Goal: Task Accomplishment & Management: Manage account settings

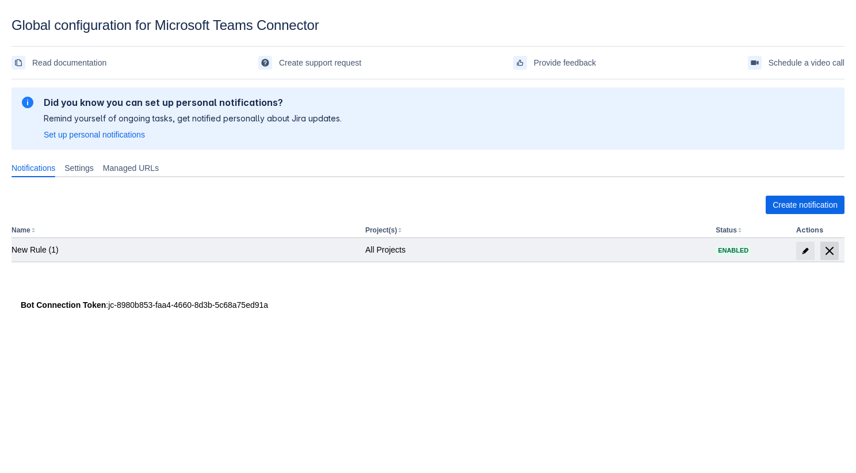
click at [831, 248] on span "delete" at bounding box center [830, 251] width 14 height 14
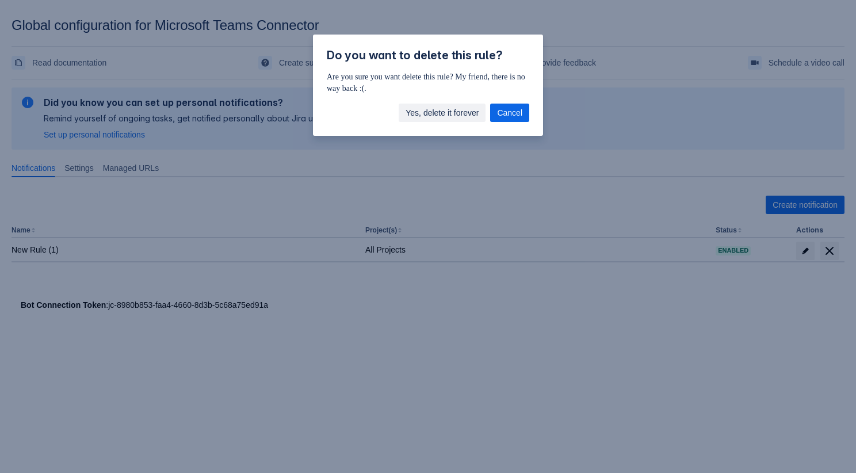
click at [454, 119] on span "Yes, delete it forever" at bounding box center [442, 113] width 73 height 18
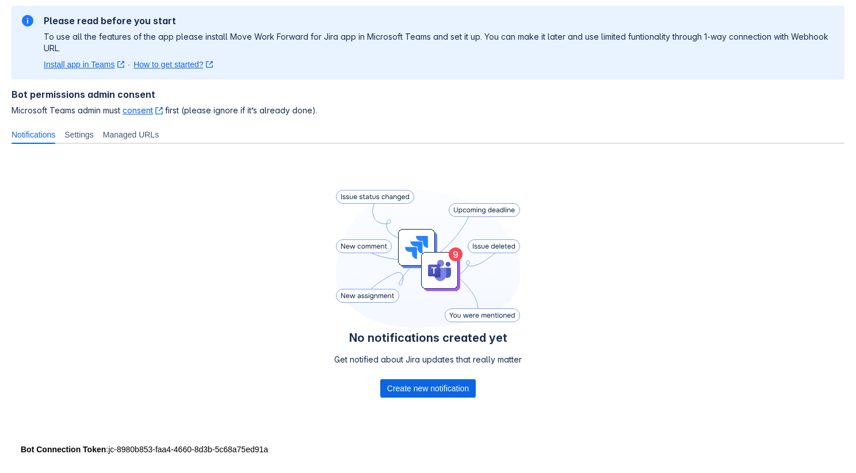
scroll to position [86, 0]
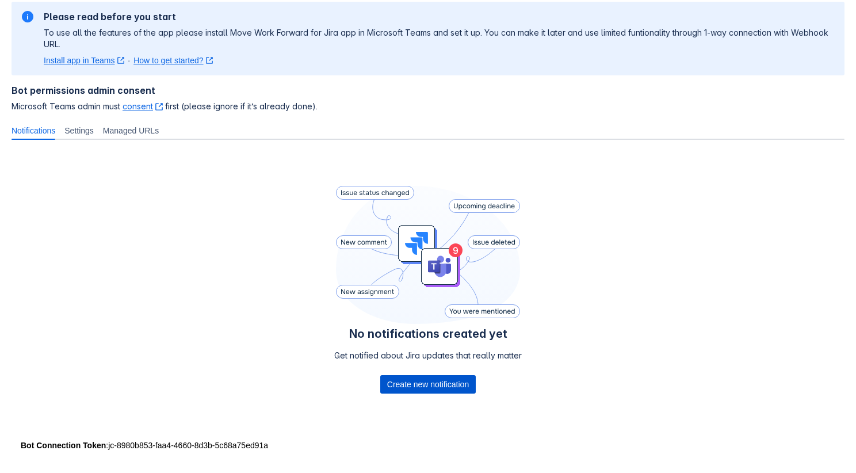
click at [440, 385] on span "Create new notification" at bounding box center [428, 384] width 82 height 18
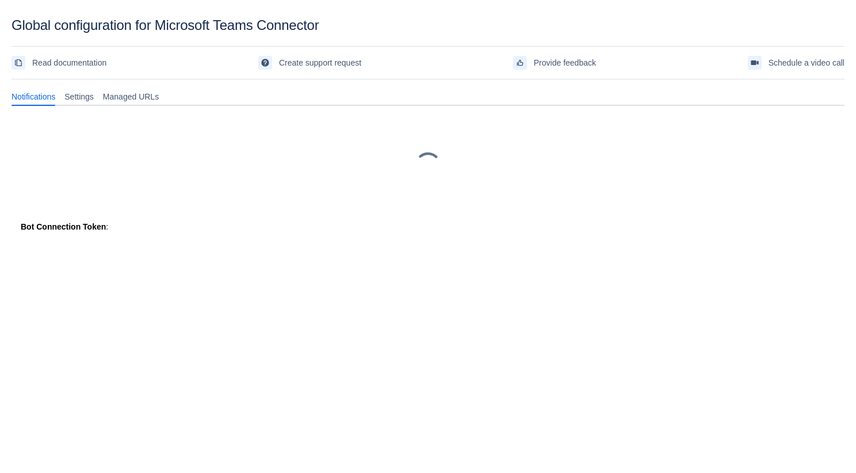
click at [492, 192] on div at bounding box center [428, 165] width 833 height 83
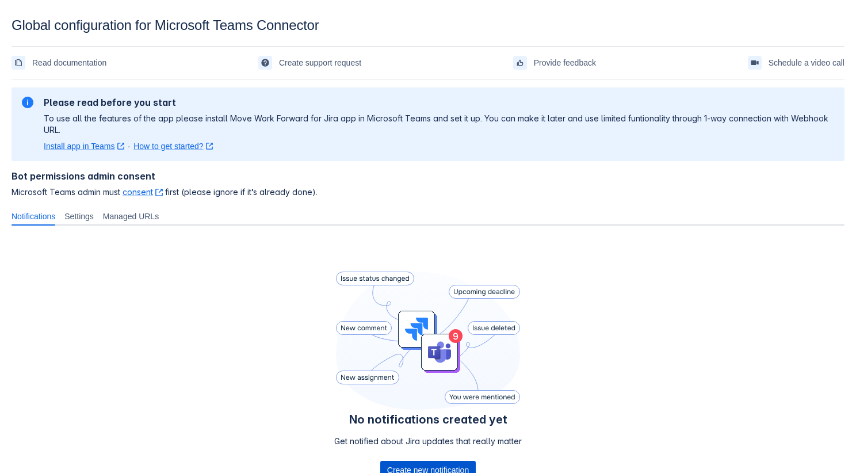
click at [399, 469] on span "Create new notification" at bounding box center [428, 470] width 82 height 18
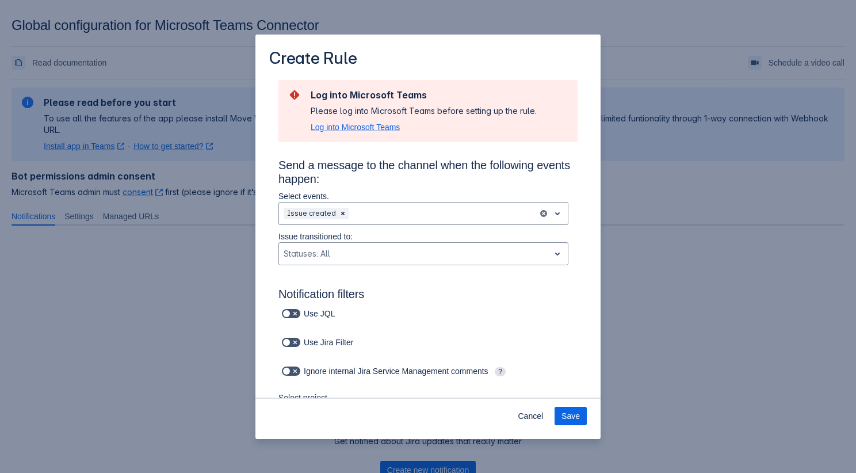
click at [362, 133] on span "Log into Microsoft Teams" at bounding box center [355, 127] width 89 height 12
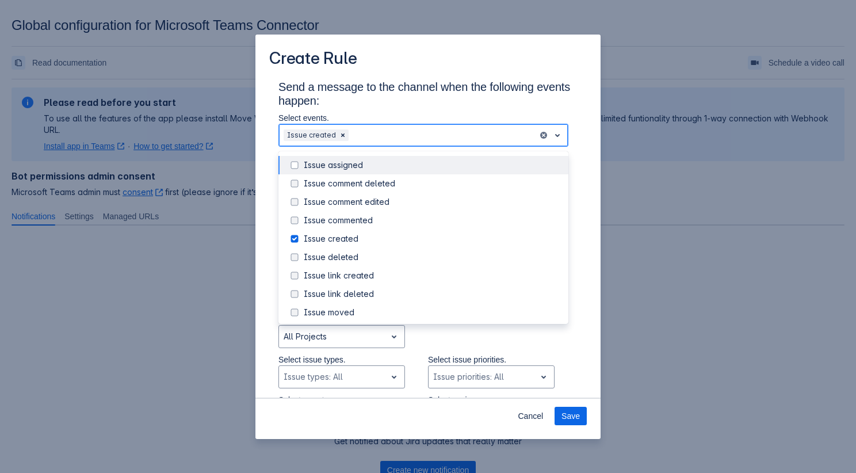
click at [393, 138] on div "Scrollable content" at bounding box center [442, 135] width 182 height 14
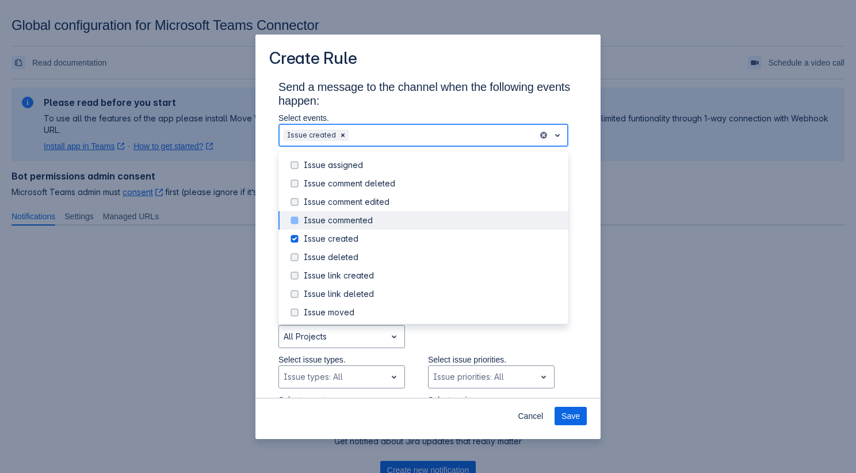
click at [389, 218] on div "Issue commented" at bounding box center [433, 221] width 258 height 12
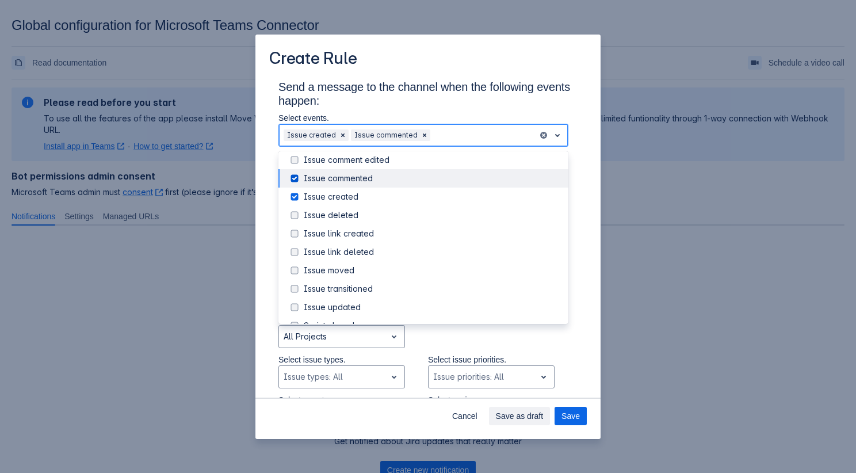
scroll to position [131, 0]
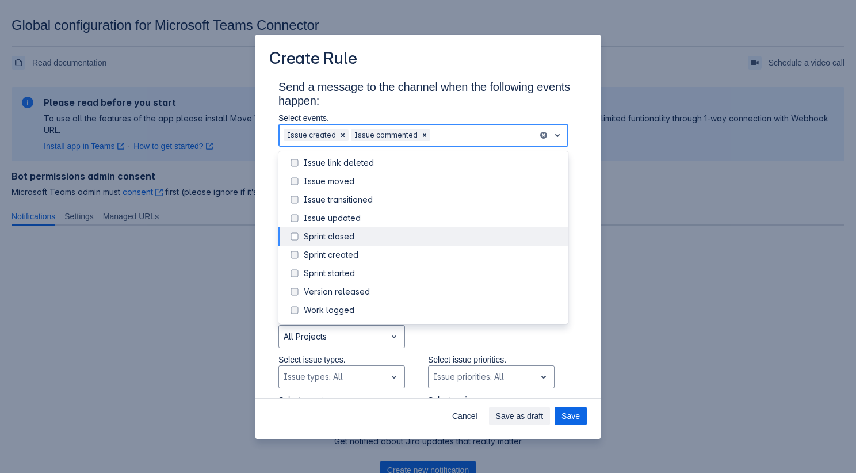
click at [385, 235] on div "Sprint closed" at bounding box center [433, 237] width 258 height 12
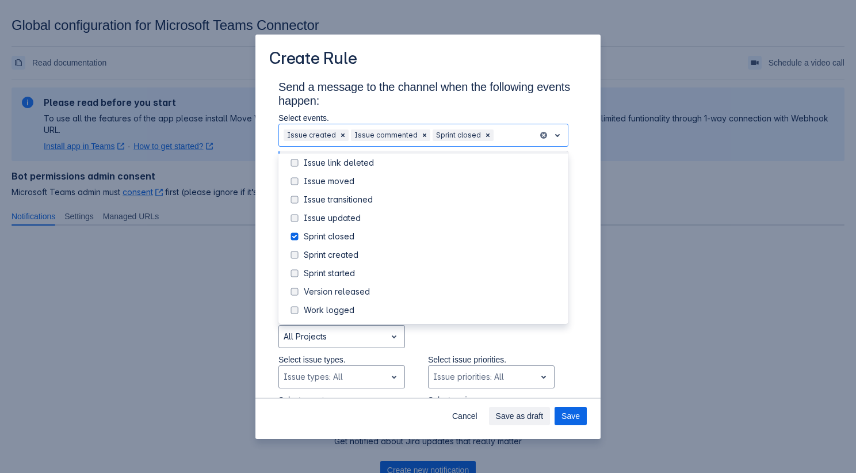
click at [460, 105] on h3 "Send a message to the channel when the following events happen:" at bounding box center [428, 96] width 299 height 32
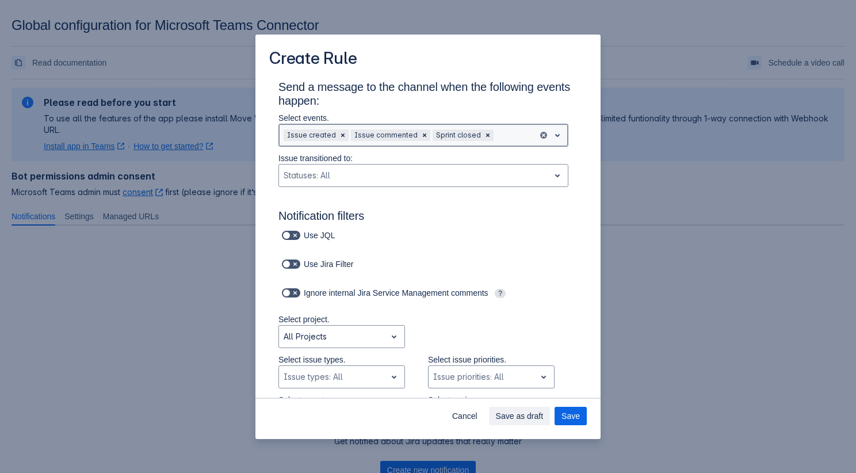
click at [472, 135] on div "Sprint closed" at bounding box center [458, 136] width 50 height 12
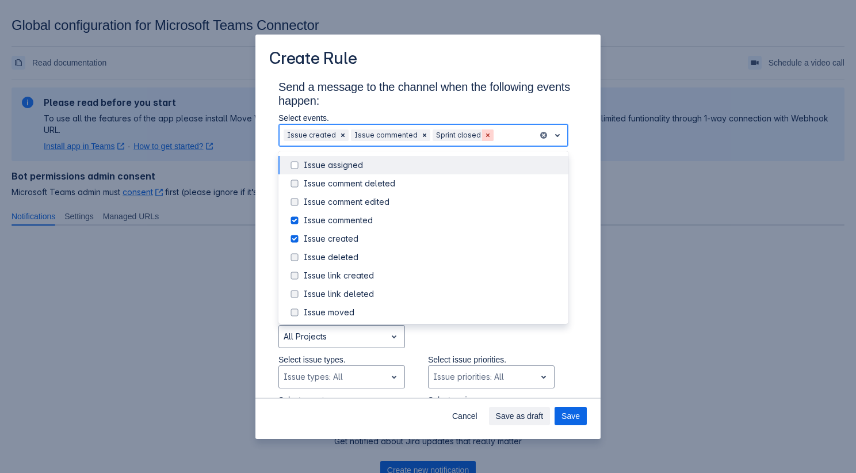
click at [484, 135] on span "Clear" at bounding box center [488, 135] width 9 height 9
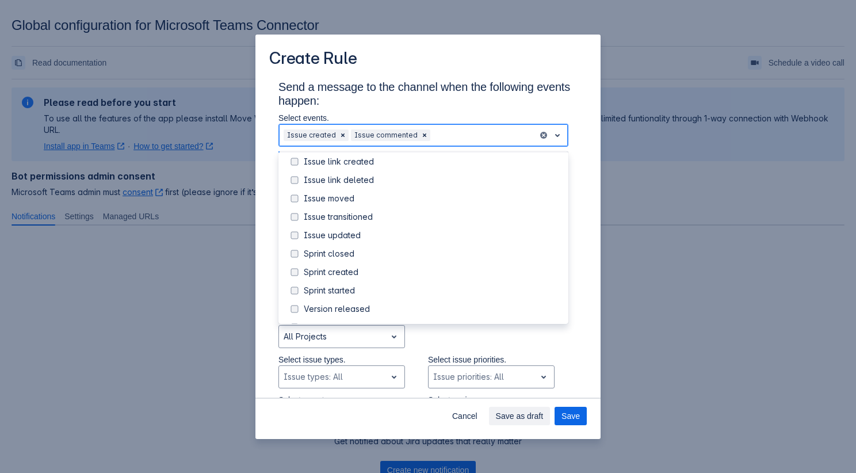
scroll to position [127, 0]
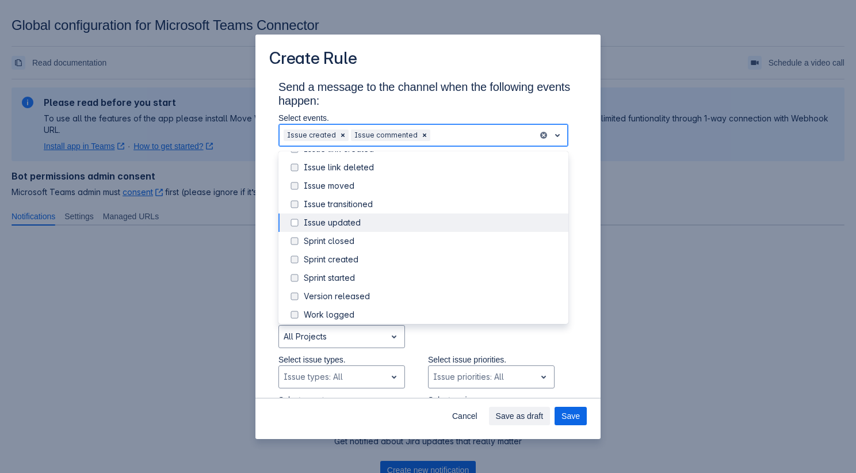
click at [411, 226] on div "Issue updated" at bounding box center [433, 223] width 258 height 12
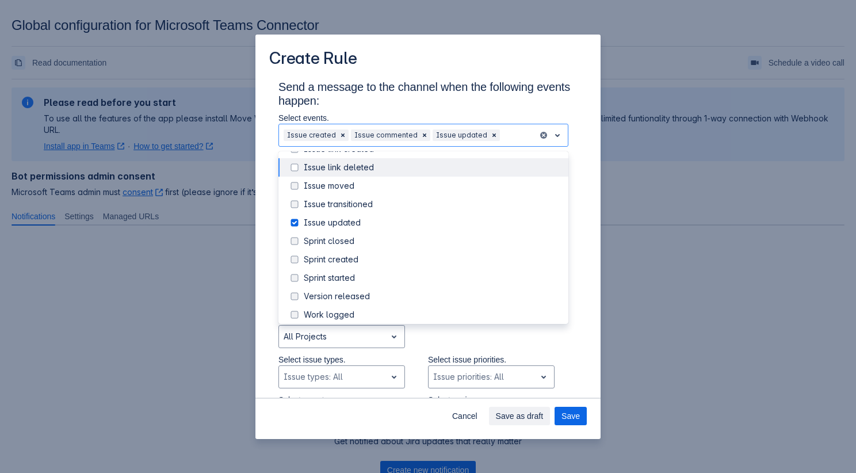
click at [493, 91] on h3 "Send a message to the channel when the following events happen:" at bounding box center [428, 96] width 299 height 32
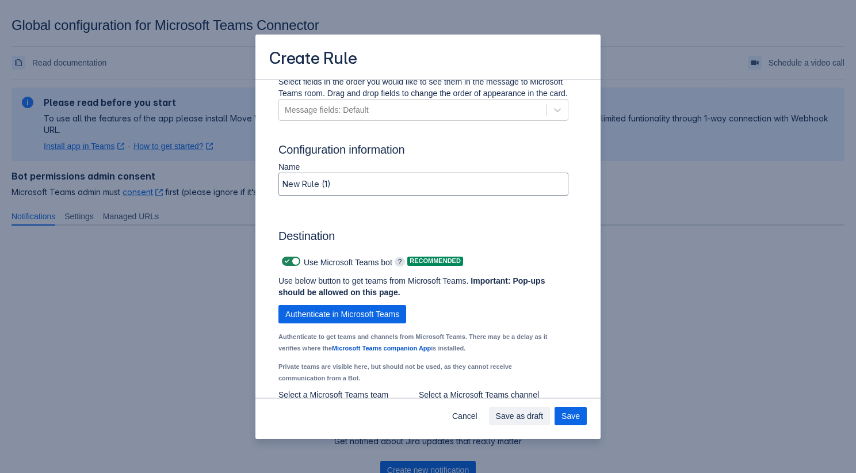
scroll to position [784, 0]
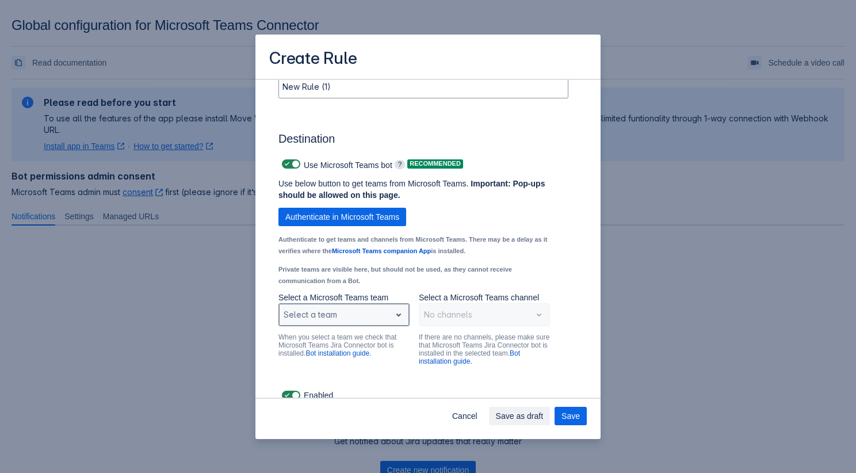
click at [386, 322] on div "Scrollable content" at bounding box center [335, 315] width 102 height 14
click at [358, 294] on div "Test Jira" at bounding box center [344, 285] width 131 height 18
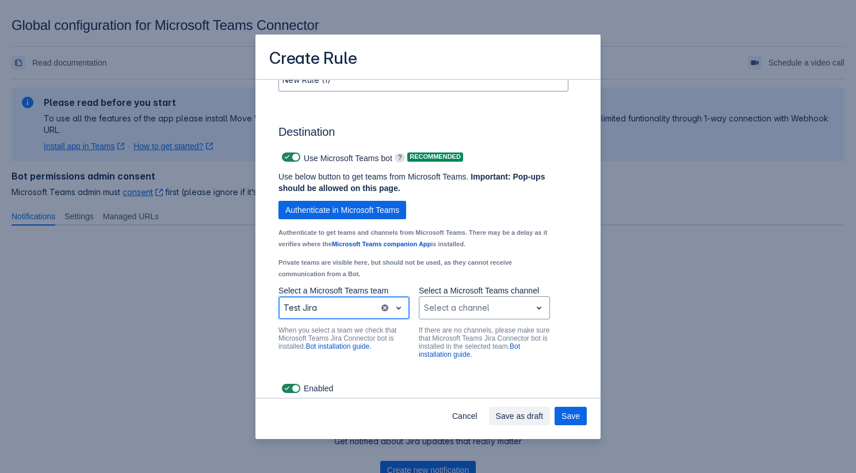
scroll to position [796, 0]
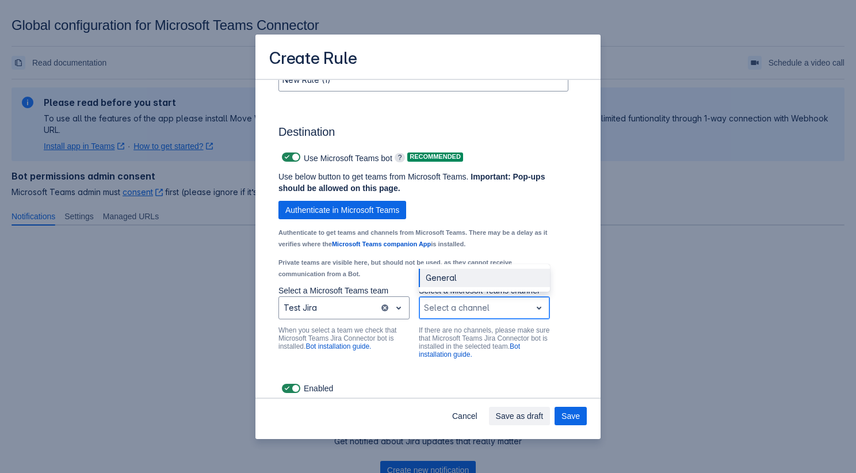
click at [463, 313] on div "Scrollable content" at bounding box center [475, 308] width 102 height 14
click at [462, 287] on div "General" at bounding box center [484, 278] width 131 height 18
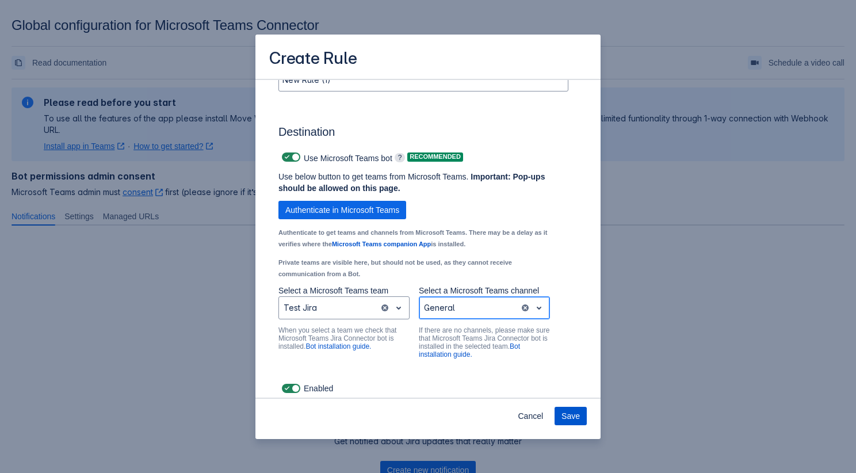
click at [565, 412] on span "Save" at bounding box center [571, 416] width 18 height 18
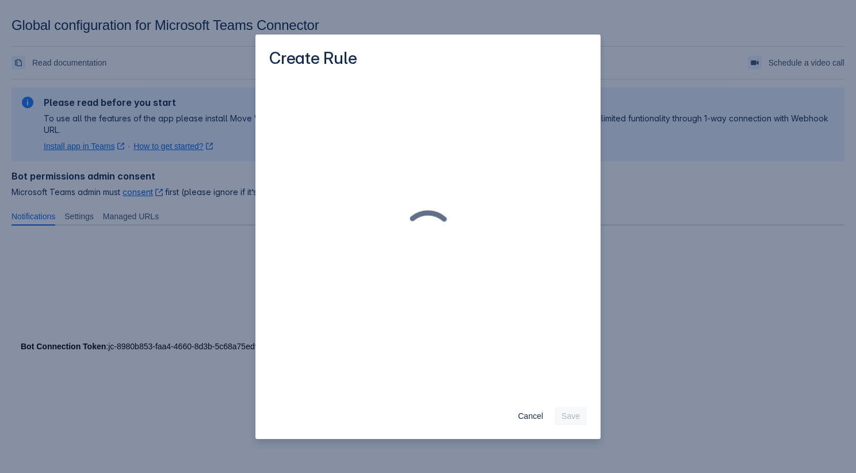
scroll to position [0, 0]
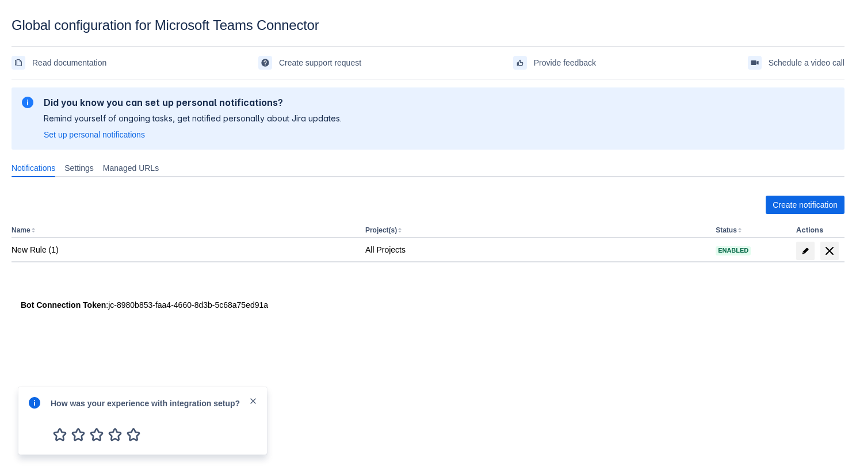
click at [257, 399] on span "close" at bounding box center [253, 401] width 9 height 9
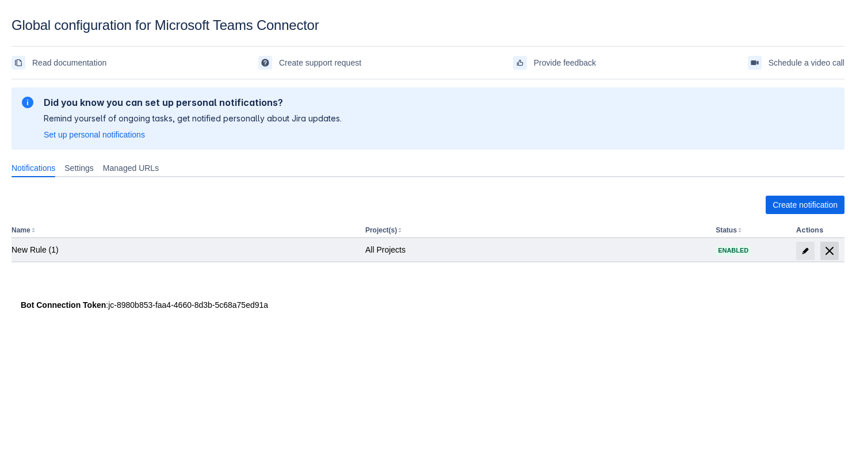
click at [828, 249] on span "delete" at bounding box center [830, 251] width 14 height 14
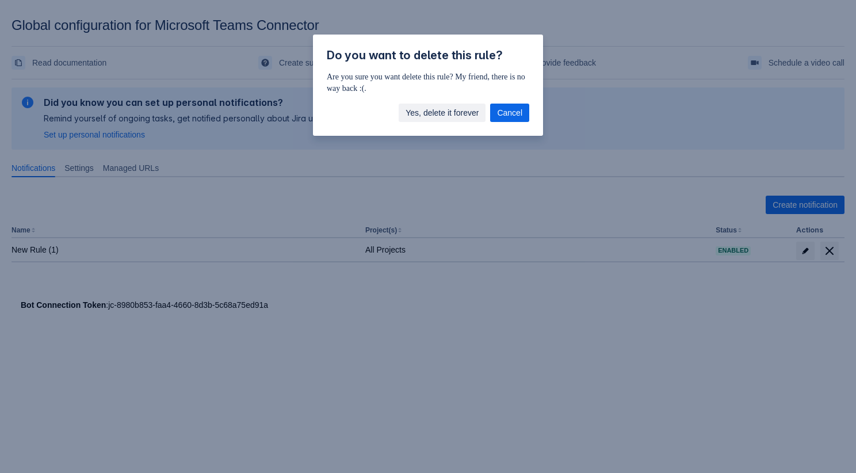
click at [463, 113] on span "Yes, delete it forever" at bounding box center [442, 113] width 73 height 18
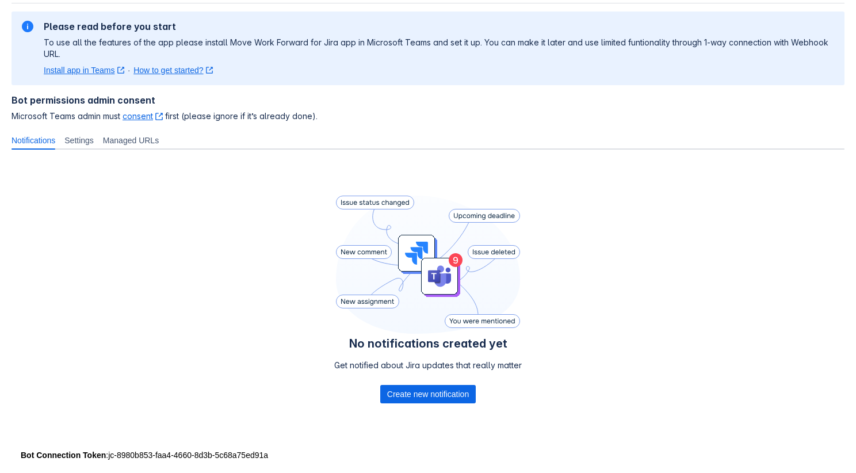
scroll to position [85, 0]
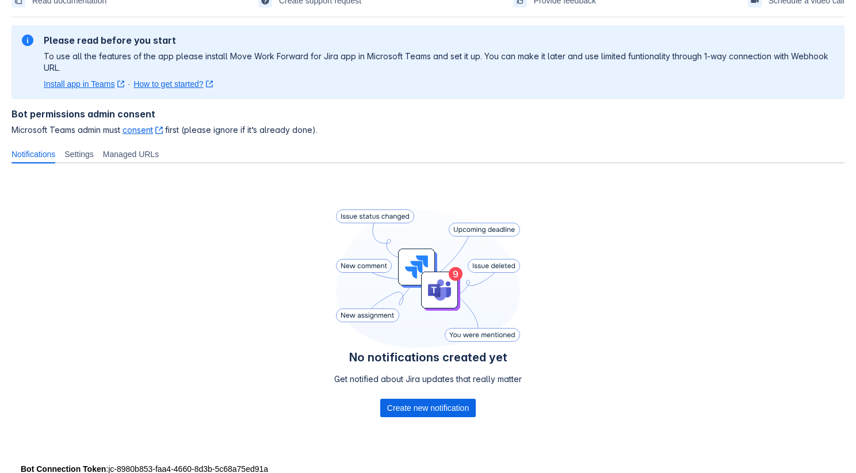
scroll to position [79, 0]
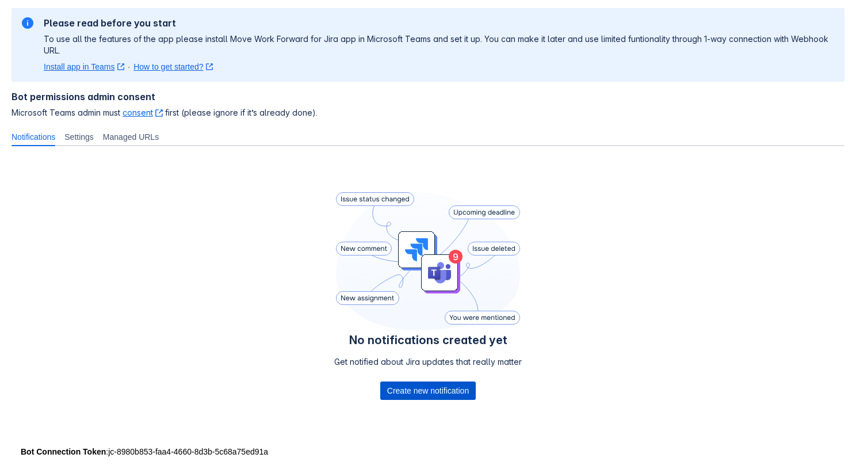
click at [420, 386] on span "Create new notification" at bounding box center [428, 391] width 82 height 18
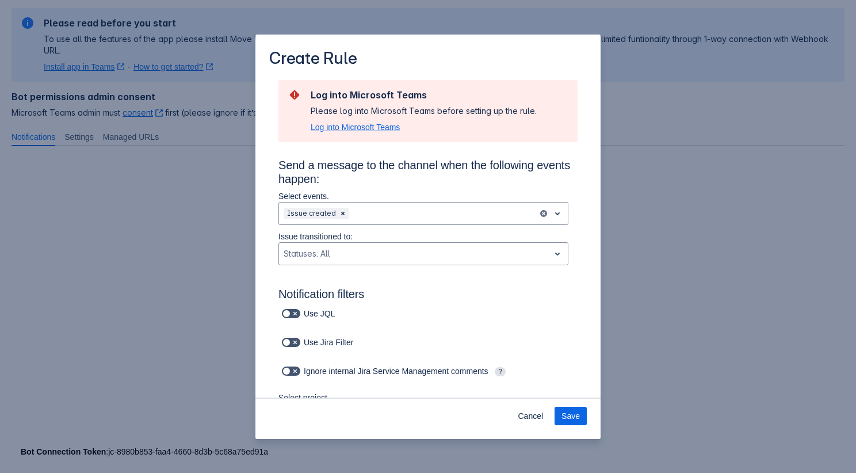
click at [368, 131] on span "Log into Microsoft Teams" at bounding box center [355, 127] width 89 height 12
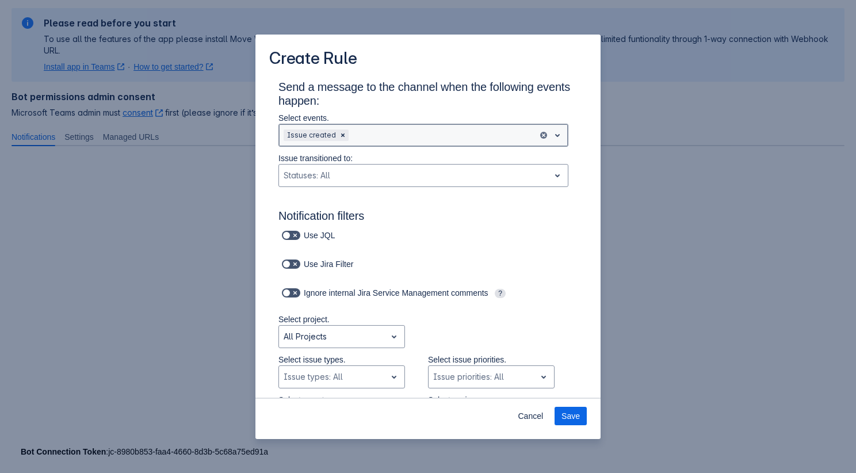
click at [372, 138] on div "Scrollable content" at bounding box center [442, 135] width 182 height 14
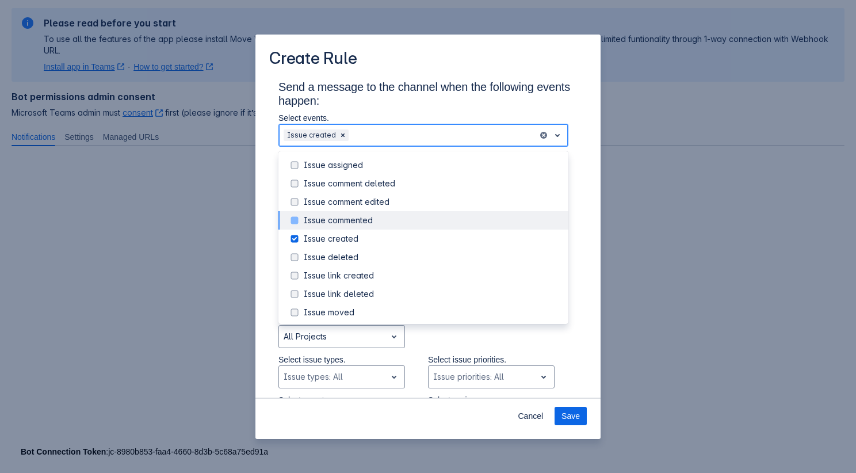
click at [374, 225] on div "Issue commented" at bounding box center [433, 221] width 258 height 12
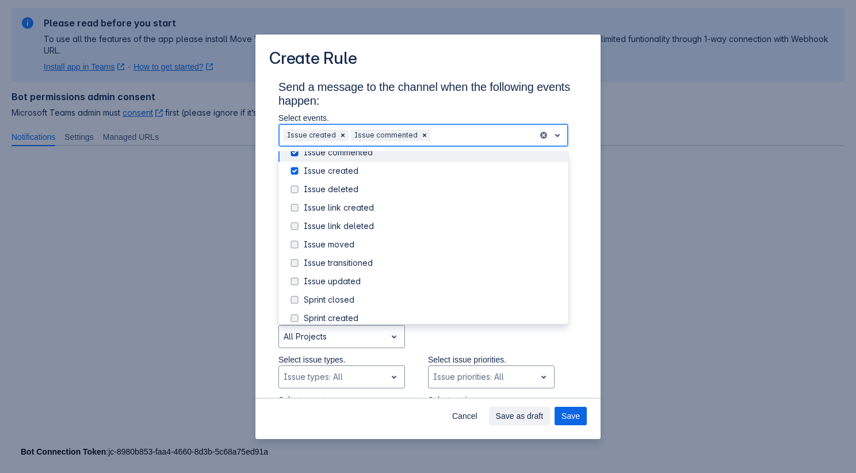
scroll to position [74, 0]
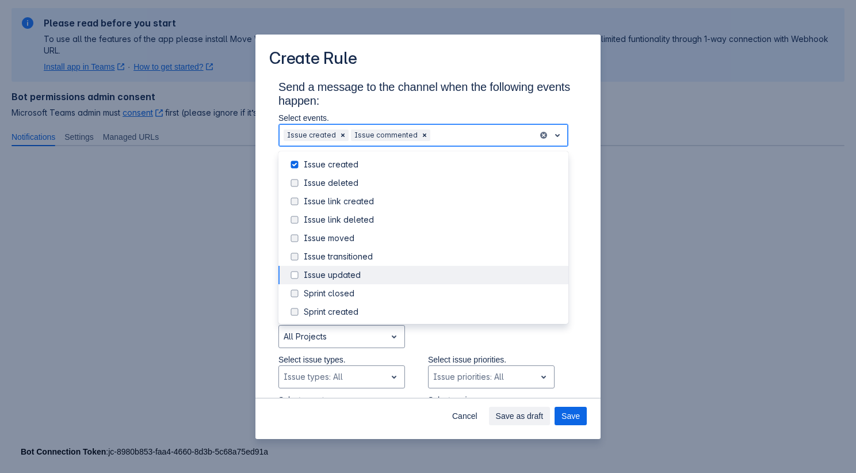
click at [352, 277] on div "Issue updated" at bounding box center [433, 275] width 258 height 12
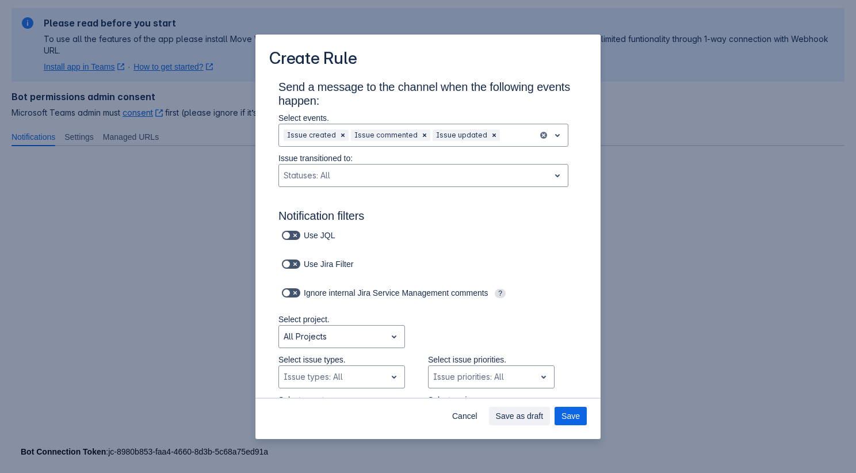
click at [454, 115] on p "Select events." at bounding box center [424, 118] width 290 height 12
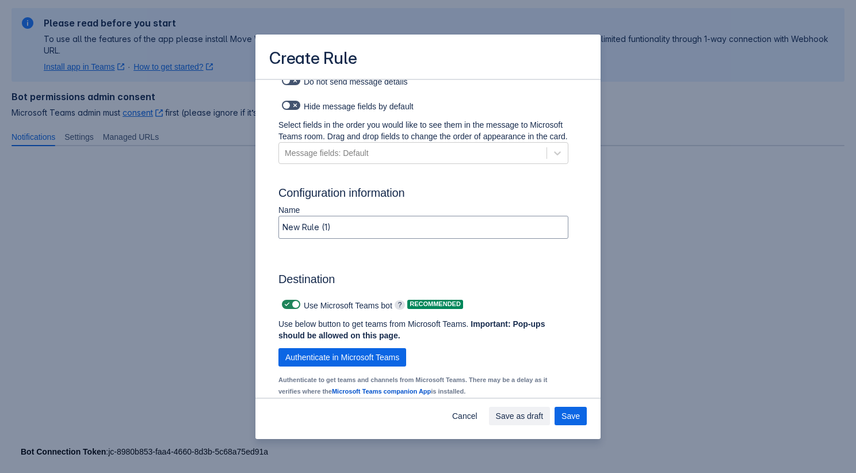
scroll to position [801, 0]
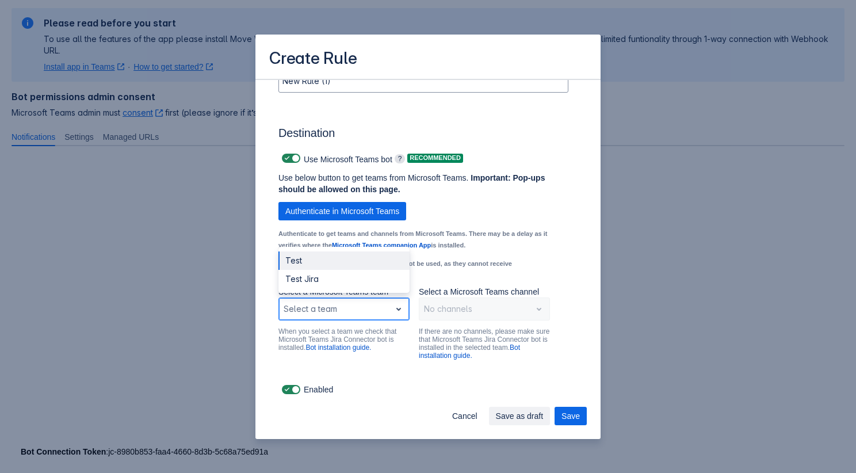
click at [356, 309] on div "Scrollable content" at bounding box center [335, 309] width 102 height 14
click at [341, 283] on div "Test Jira" at bounding box center [344, 279] width 131 height 18
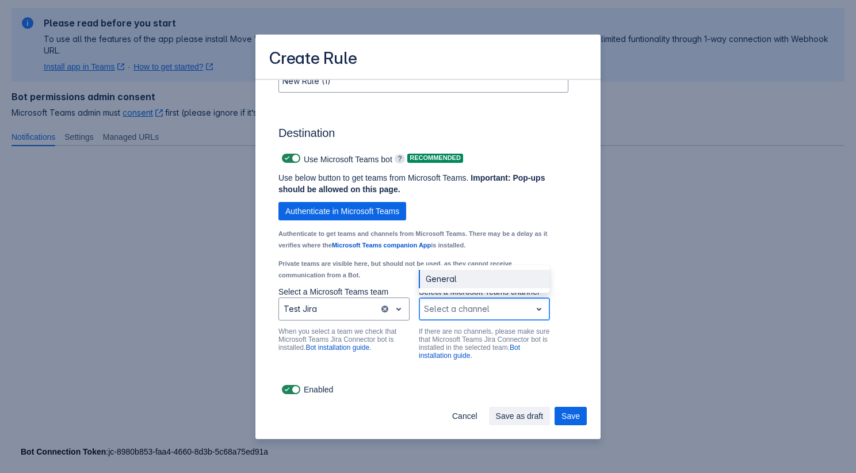
click at [466, 315] on div "Scrollable content" at bounding box center [475, 309] width 102 height 14
click at [466, 280] on div "General" at bounding box center [484, 279] width 131 height 18
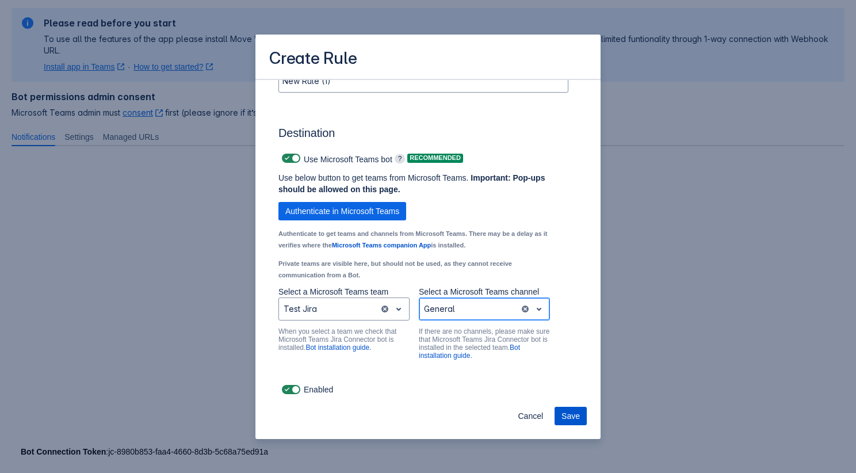
click at [576, 416] on span "Save" at bounding box center [571, 416] width 18 height 18
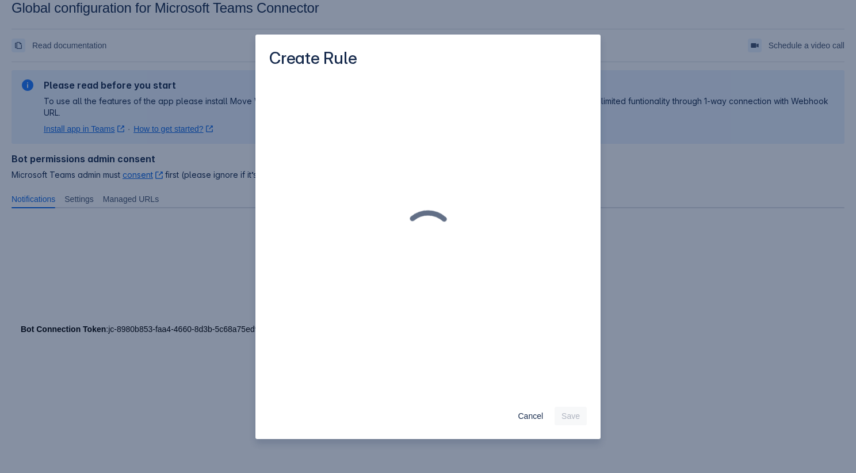
scroll to position [0, 0]
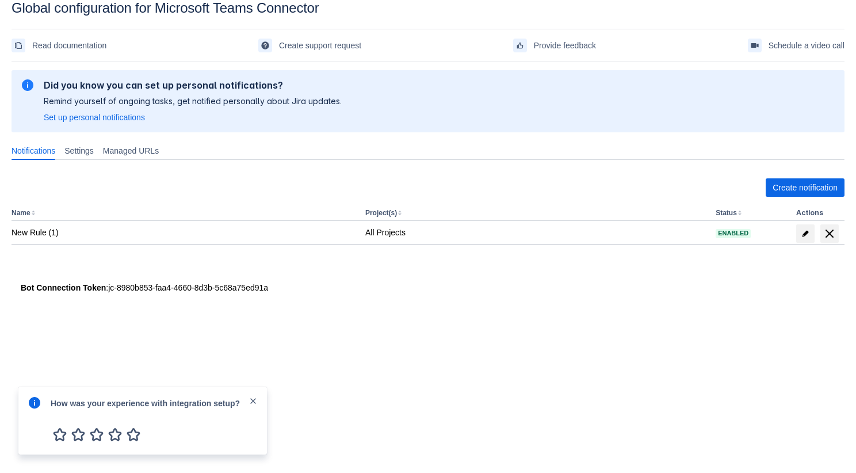
click at [253, 399] on span "close" at bounding box center [253, 401] width 9 height 9
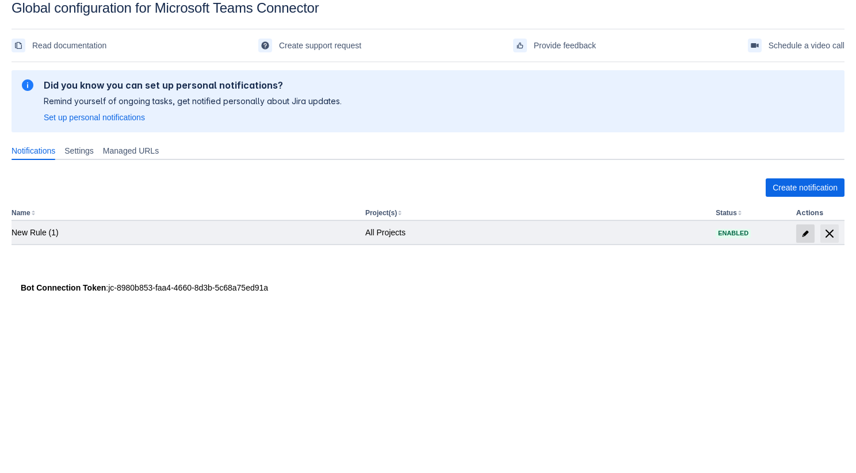
click at [806, 233] on span "edit" at bounding box center [805, 233] width 9 height 9
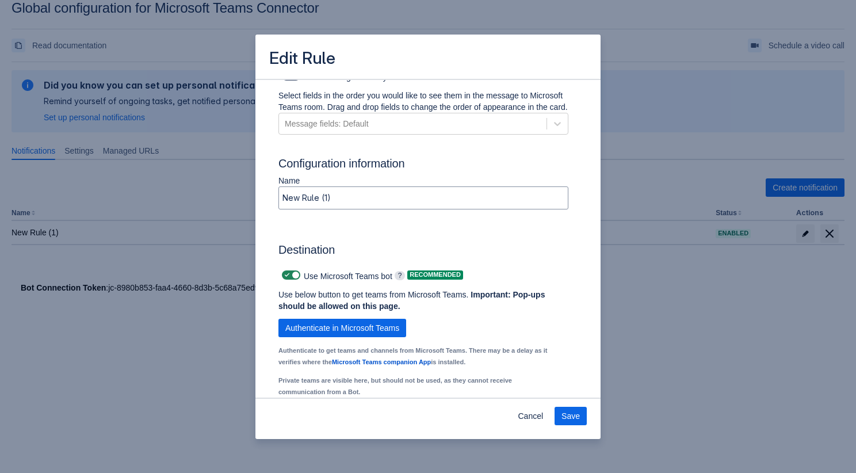
scroll to position [712, 0]
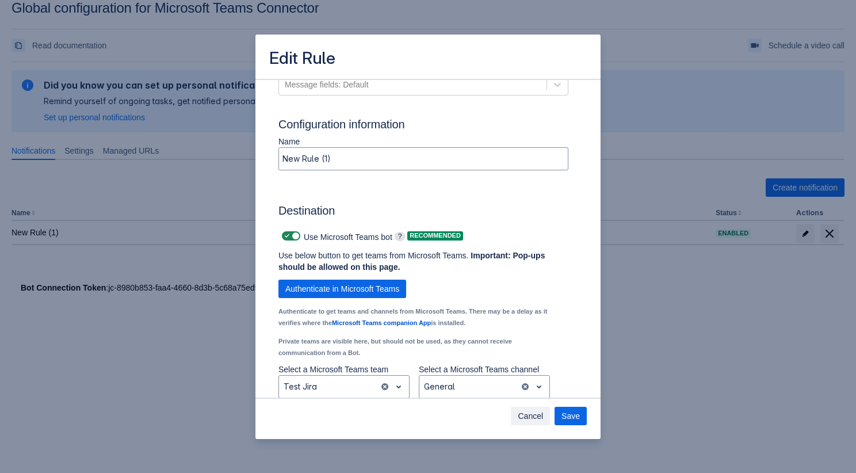
click at [538, 411] on span "Cancel" at bounding box center [530, 416] width 25 height 18
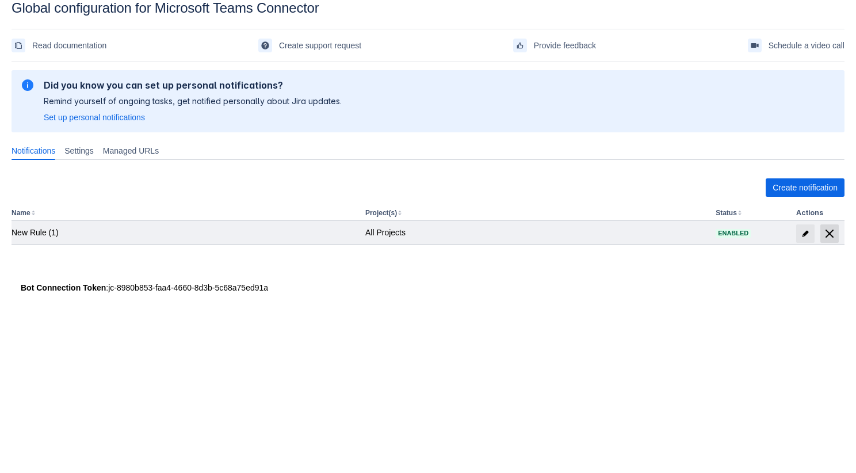
click at [828, 228] on span "delete" at bounding box center [830, 234] width 14 height 14
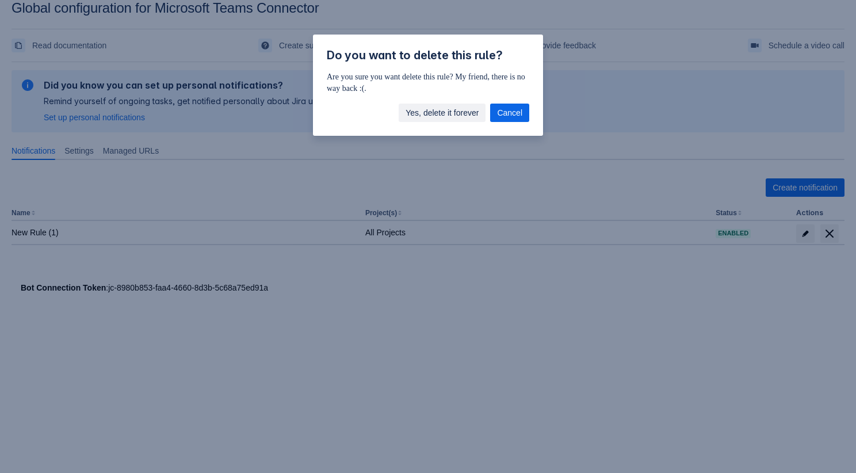
click at [464, 117] on span "Yes, delete it forever" at bounding box center [442, 113] width 73 height 18
